Goal: Transaction & Acquisition: Purchase product/service

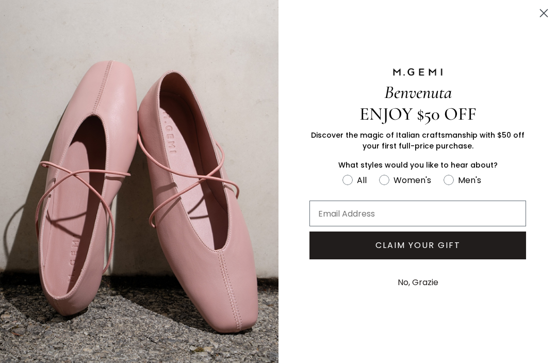
click at [164, 183] on circle "FULLSCREEN Form" at bounding box center [384, 180] width 10 height 10
click at [164, 173] on input "Women's" at bounding box center [342, 173] width 1 height 1
radio input "true"
click at [164, 290] on button "No, Grazie" at bounding box center [417, 283] width 51 height 26
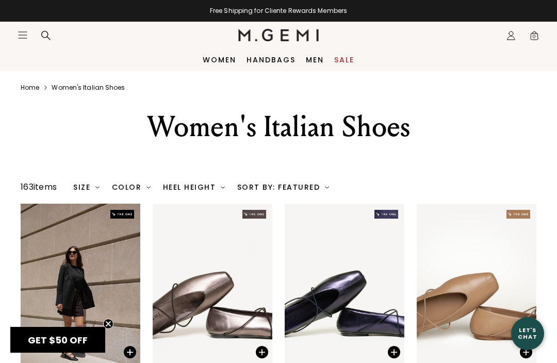
click at [164, 56] on link "Women" at bounding box center [219, 60] width 33 height 8
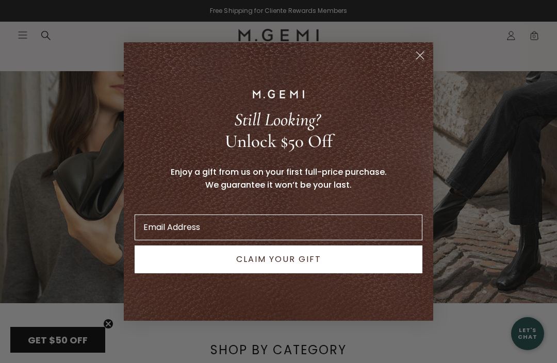
click at [421, 58] on circle "Close dialog" at bounding box center [419, 55] width 17 height 17
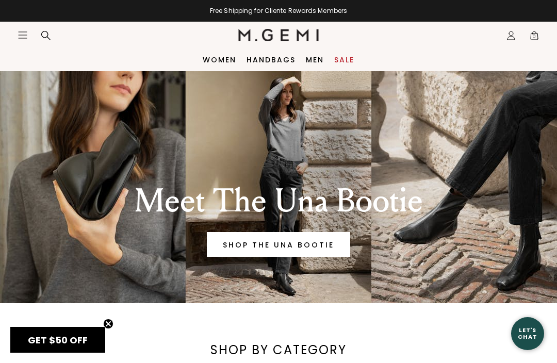
click at [221, 61] on link "Women" at bounding box center [219, 60] width 33 height 8
click at [26, 32] on icon "Open site menu" at bounding box center [23, 35] width 8 height 6
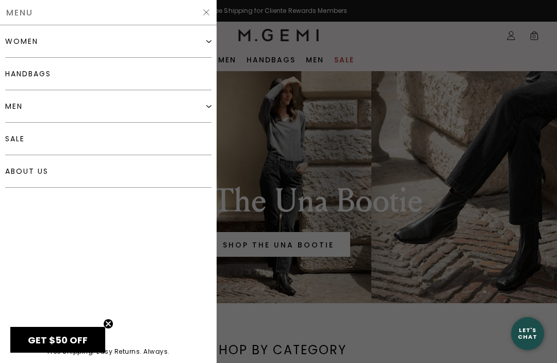
click at [110, 41] on div "women" at bounding box center [108, 41] width 206 height 32
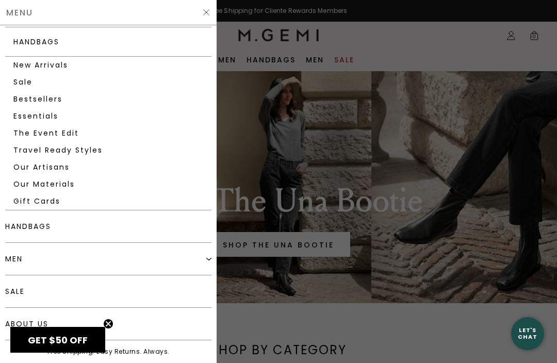
scroll to position [236, 0]
click at [248, 98] on div at bounding box center [278, 181] width 557 height 363
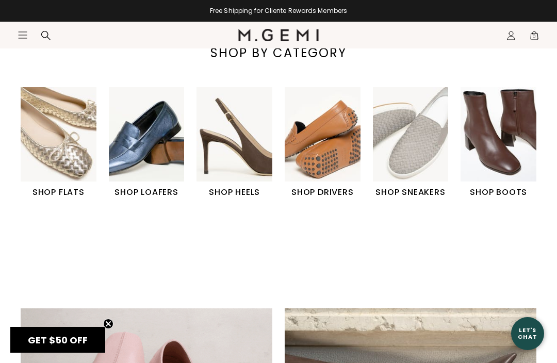
scroll to position [298, 0]
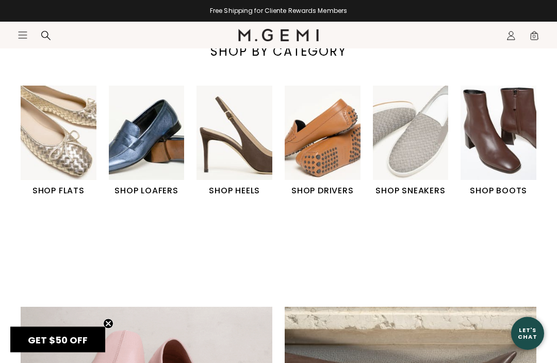
click at [78, 160] on img "1 / 6" at bounding box center [59, 133] width 76 height 94
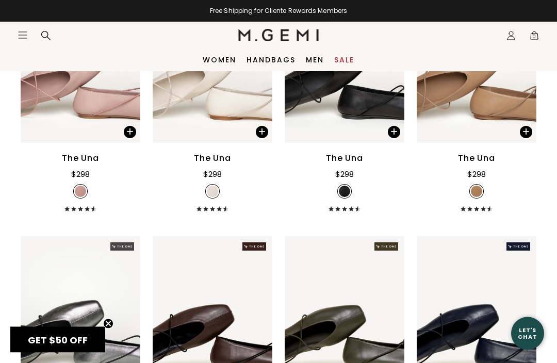
scroll to position [1994, 0]
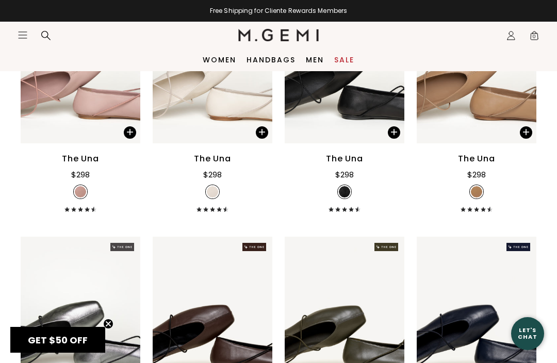
click at [27, 30] on icon "Icons/20x20/hamburger@2x" at bounding box center [23, 35] width 10 height 10
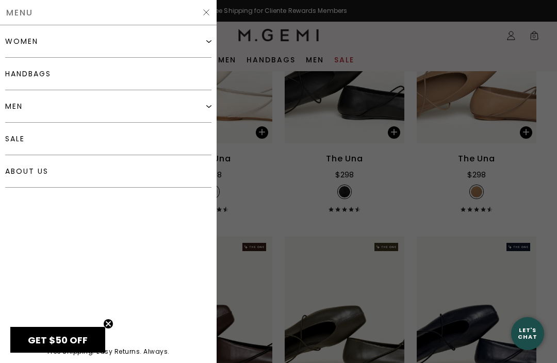
click at [103, 45] on div "women" at bounding box center [108, 41] width 206 height 32
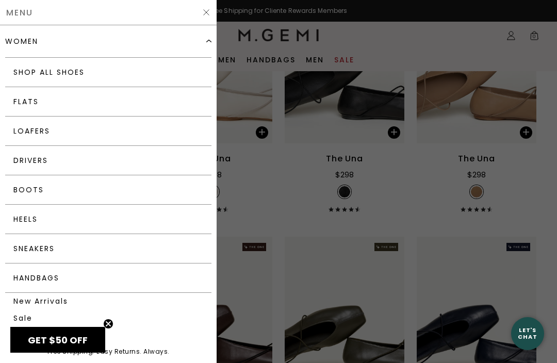
click at [111, 161] on link "Drivers" at bounding box center [108, 160] width 206 height 29
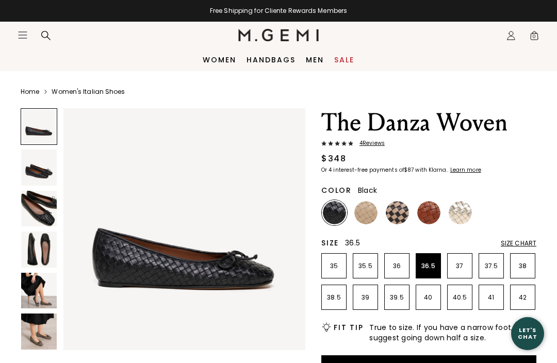
click at [431, 264] on p "36.5" at bounding box center [428, 266] width 24 height 8
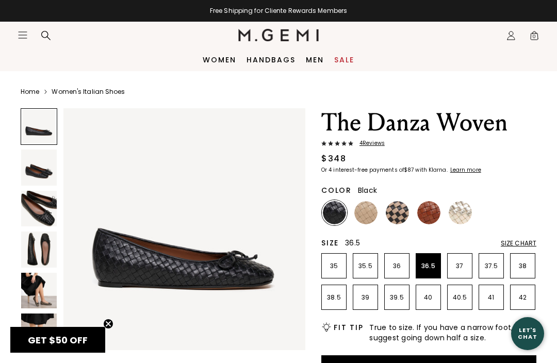
click at [398, 213] on img at bounding box center [396, 212] width 23 height 23
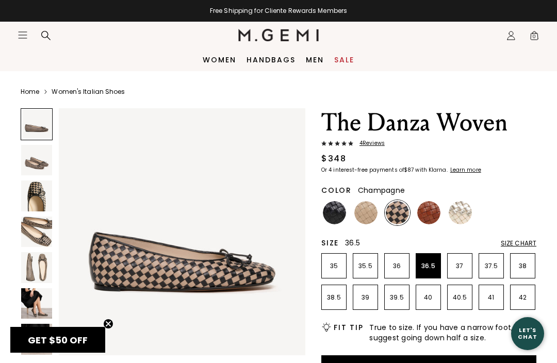
click at [463, 217] on img at bounding box center [459, 212] width 23 height 23
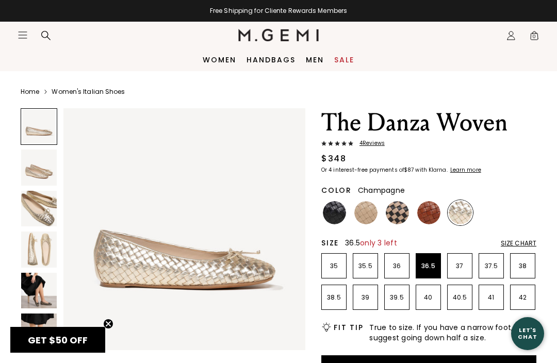
click at [53, 205] on img at bounding box center [39, 209] width 36 height 36
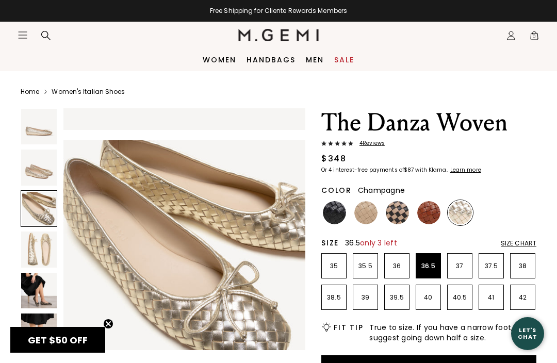
scroll to position [503, 0]
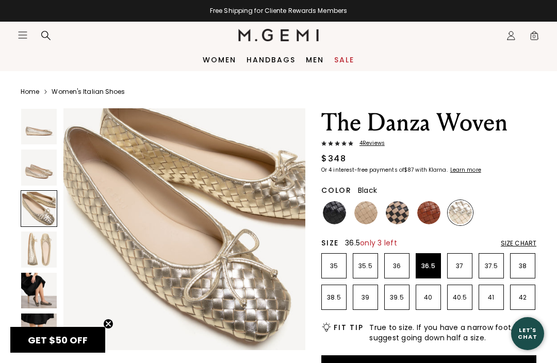
click at [341, 220] on img at bounding box center [334, 212] width 23 height 23
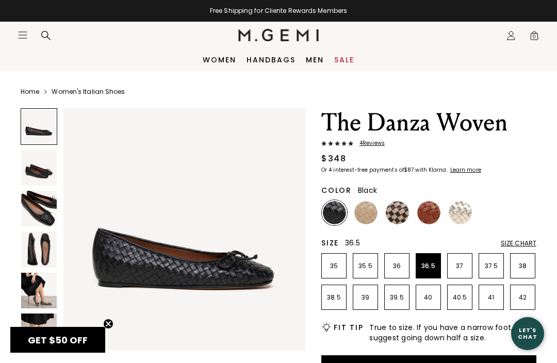
click at [375, 216] on img at bounding box center [365, 212] width 23 height 23
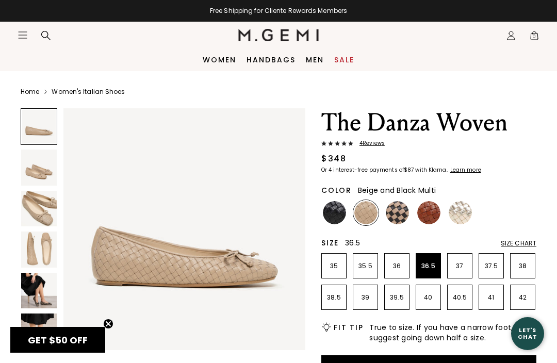
click at [405, 218] on img at bounding box center [396, 212] width 23 height 23
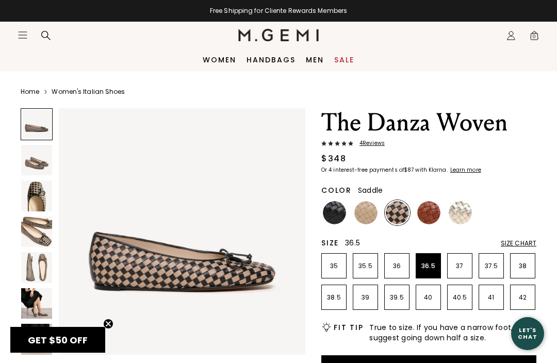
click at [437, 219] on img at bounding box center [428, 212] width 23 height 23
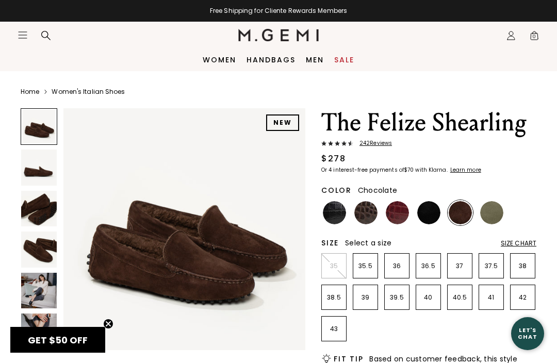
click at [432, 267] on p "36.5" at bounding box center [428, 266] width 24 height 8
click at [492, 212] on img at bounding box center [491, 212] width 23 height 23
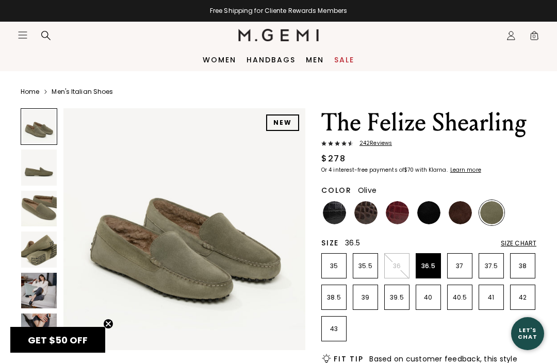
click at [459, 212] on img at bounding box center [459, 212] width 23 height 23
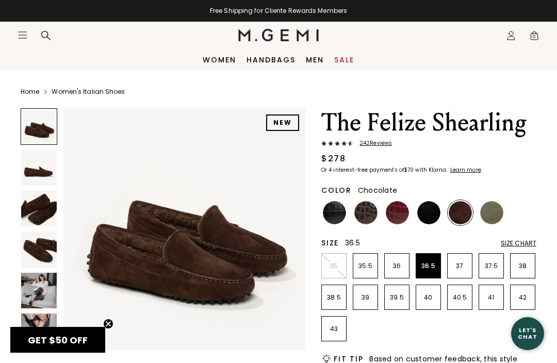
click at [432, 215] on img at bounding box center [428, 212] width 23 height 23
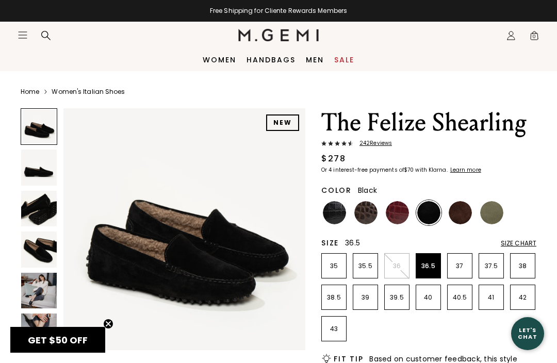
click at [390, 213] on img at bounding box center [396, 212] width 23 height 23
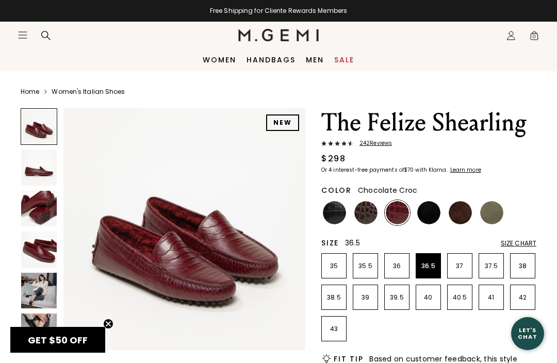
click at [372, 214] on img at bounding box center [365, 212] width 23 height 23
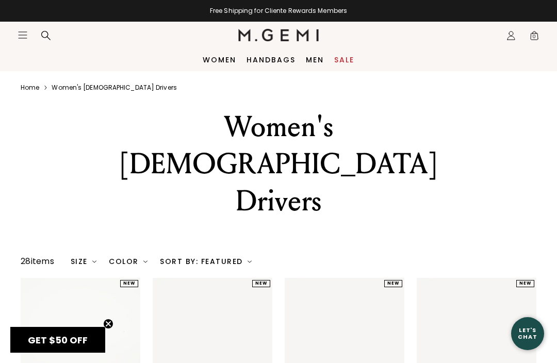
click at [96, 259] on img at bounding box center [94, 261] width 4 height 4
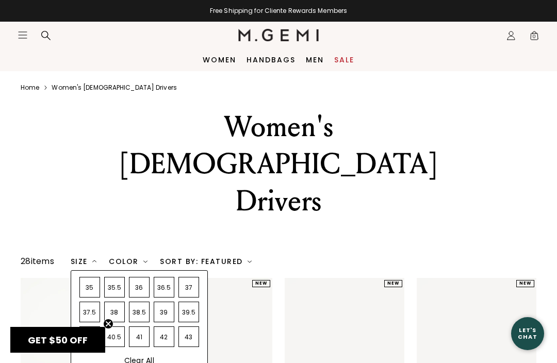
click at [170, 277] on div "36.5" at bounding box center [164, 287] width 21 height 21
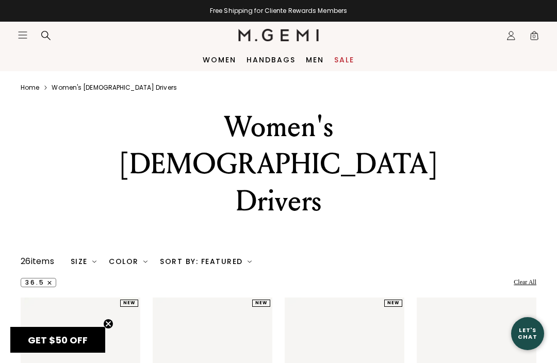
click at [389, 101] on div "Home Icons/8x8/chevron-right Women's italian drivers" at bounding box center [278, 87] width 557 height 33
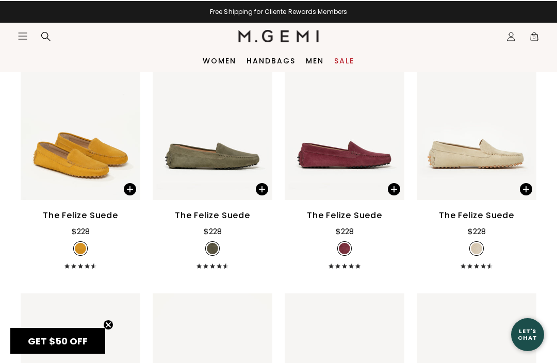
scroll to position [257, 0]
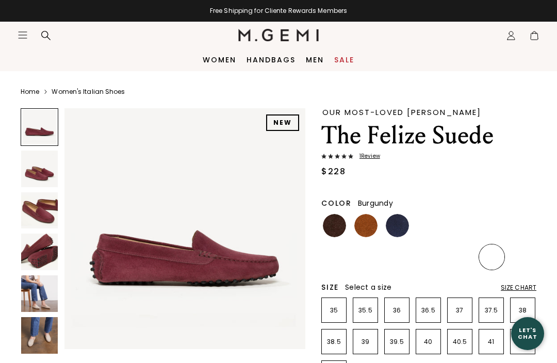
click at [429, 232] on img at bounding box center [428, 225] width 23 height 23
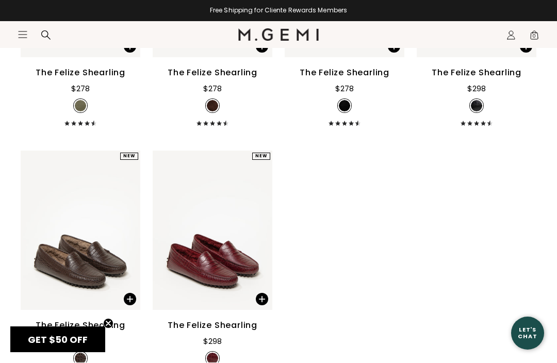
scroll to position [1663, 0]
